Goal: Check status: Check status

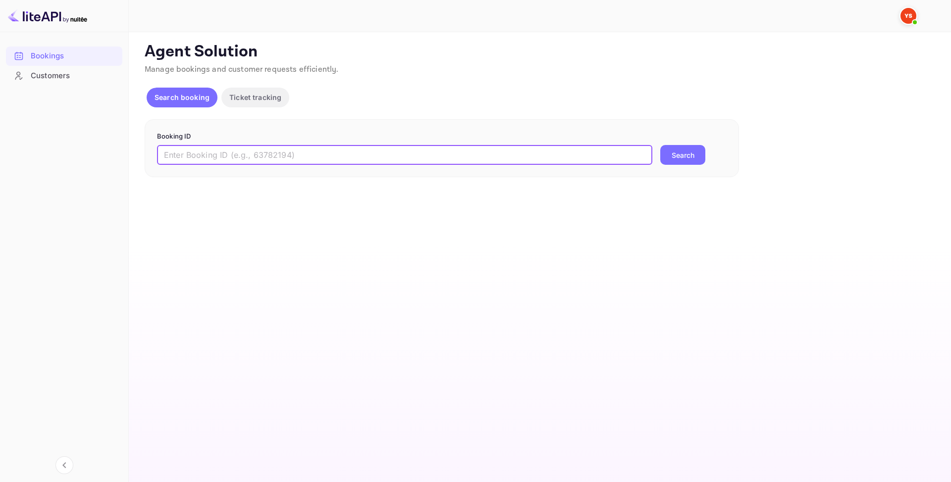
click at [297, 159] on input "text" at bounding box center [404, 155] width 495 height 20
type input "10002762"
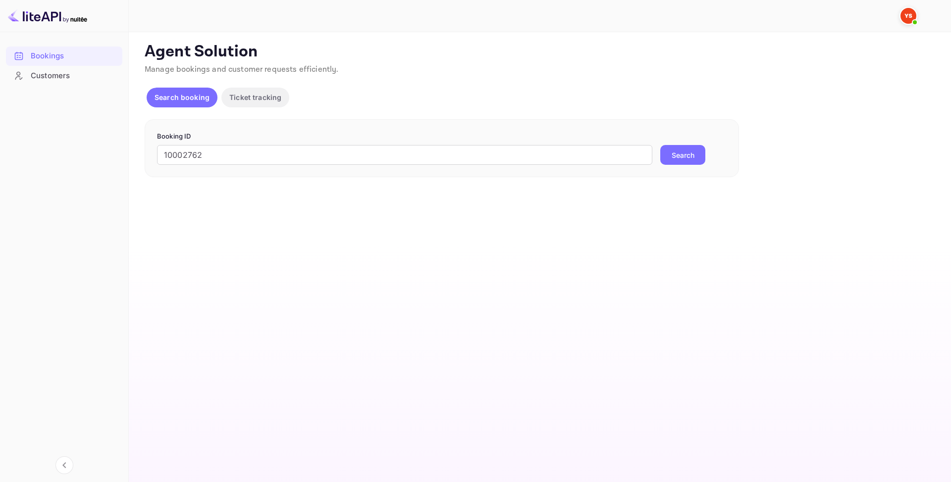
click at [685, 156] on button "Search" at bounding box center [682, 155] width 45 height 20
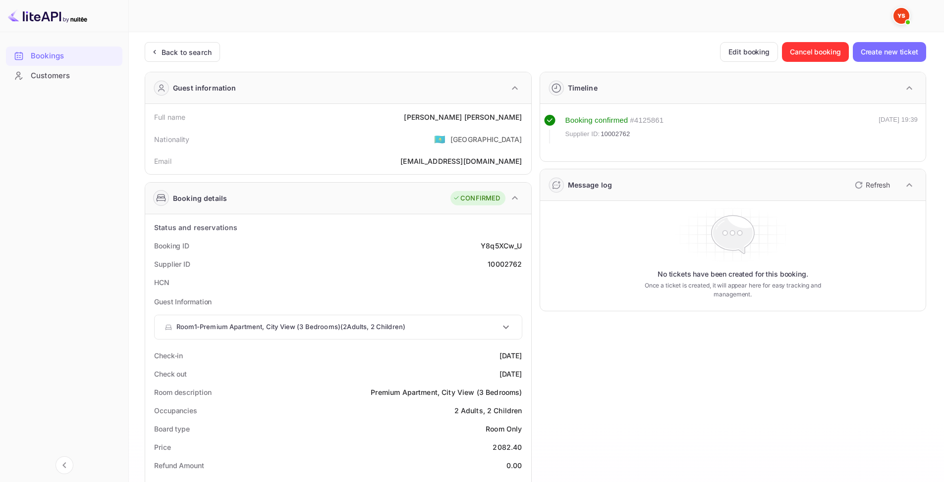
click at [499, 264] on div "10002762" at bounding box center [504, 264] width 34 height 10
click at [498, 264] on div "10002762" at bounding box center [504, 264] width 34 height 10
copy div "10002762"
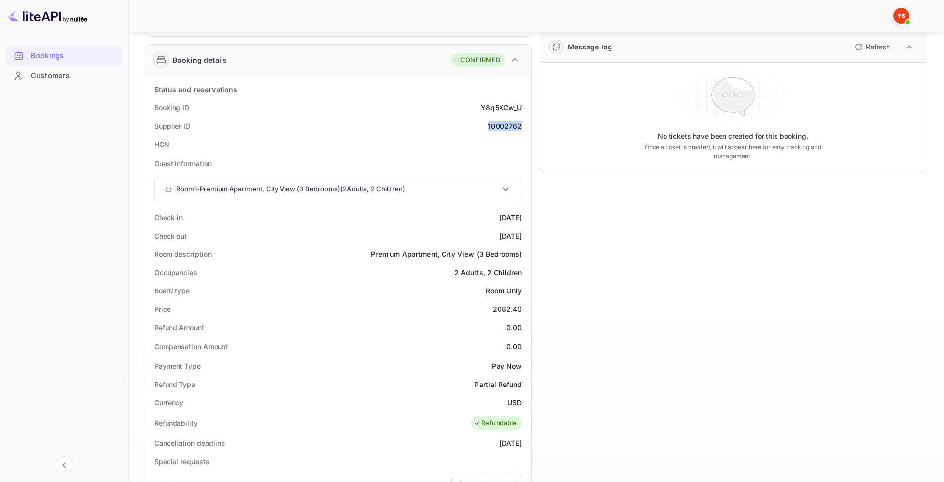
scroll to position [149, 0]
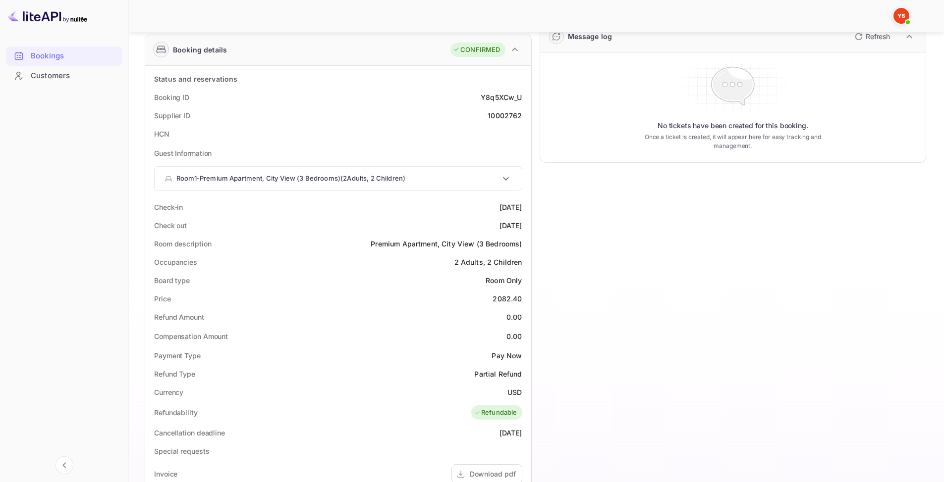
click at [299, 281] on div "Board type Room Only" at bounding box center [338, 280] width 378 height 18
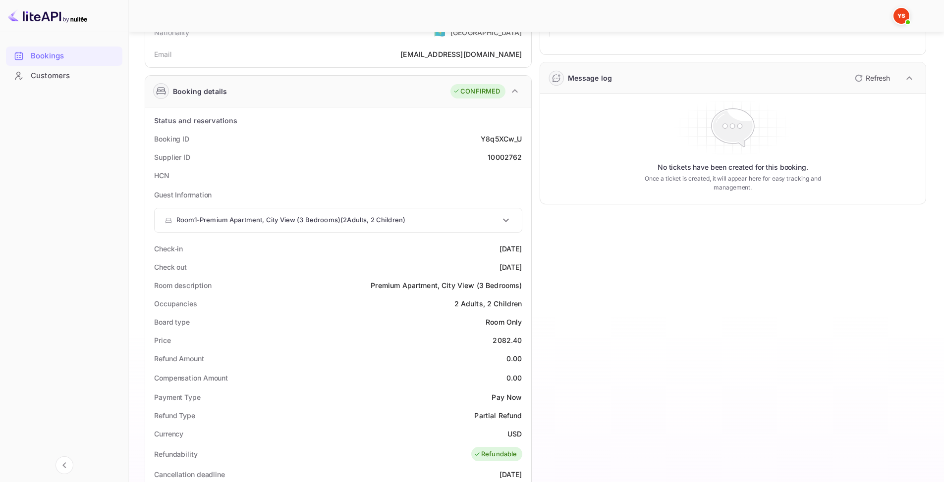
scroll to position [0, 0]
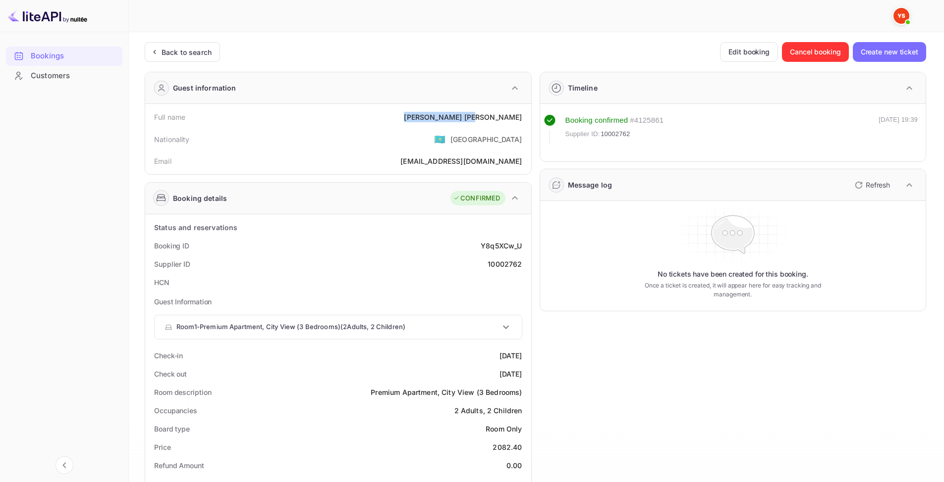
drag, startPoint x: 467, startPoint y: 112, endPoint x: 520, endPoint y: 114, distance: 52.5
click at [520, 114] on div "Full name [PERSON_NAME]" at bounding box center [338, 117] width 378 height 18
copy div "[PERSON_NAME]"
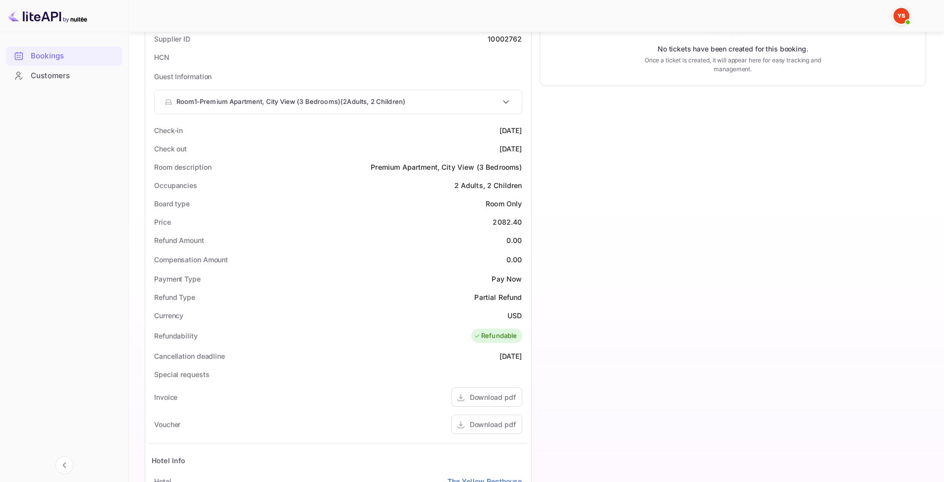
scroll to position [248, 0]
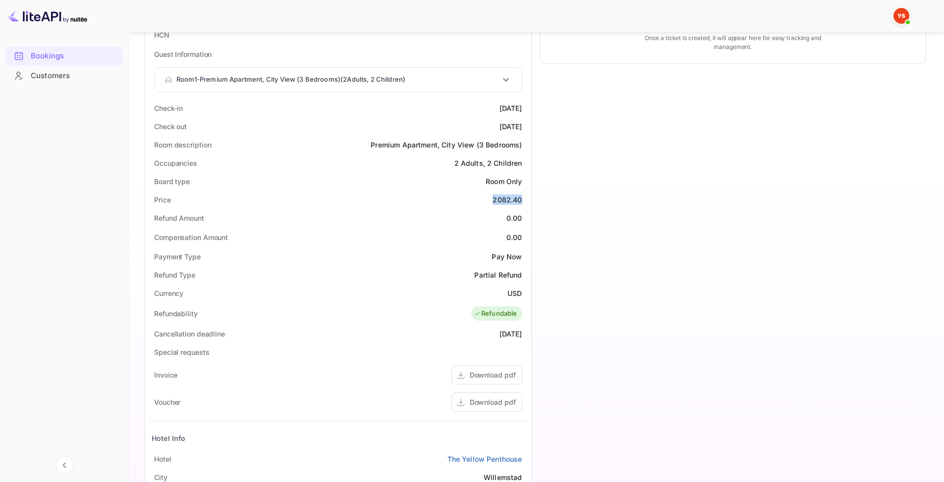
drag, startPoint x: 485, startPoint y: 206, endPoint x: 525, endPoint y: 201, distance: 40.4
click at [525, 201] on div "Price 2082.40" at bounding box center [338, 200] width 378 height 18
copy div "2082.40"
drag, startPoint x: 167, startPoint y: 202, endPoint x: 499, endPoint y: 195, distance: 332.0
click at [499, 195] on div "Price 2082.40" at bounding box center [338, 200] width 378 height 18
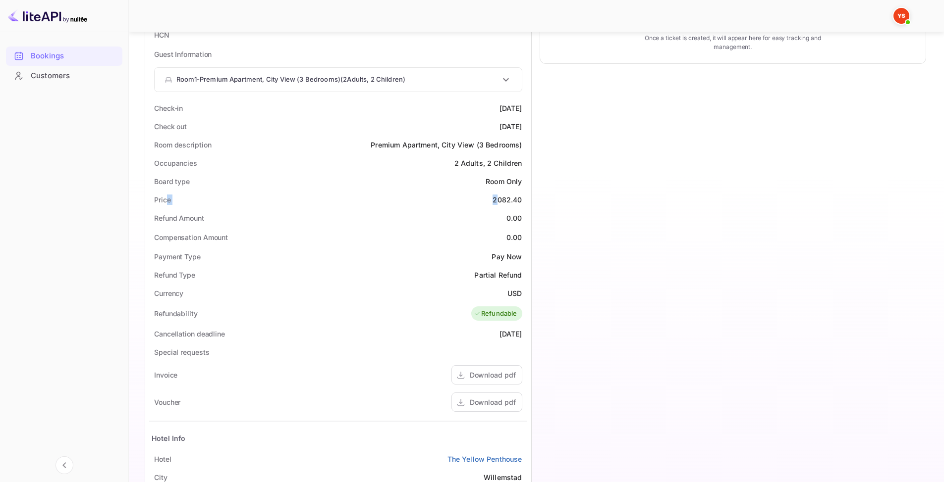
click at [489, 202] on div "Price 2082.40" at bounding box center [338, 200] width 378 height 18
drag, startPoint x: 489, startPoint y: 200, endPoint x: 526, endPoint y: 200, distance: 36.7
click at [526, 200] on div "Price 2082.40" at bounding box center [338, 200] width 378 height 18
copy div "2082.40"
